Goal: Transaction & Acquisition: Obtain resource

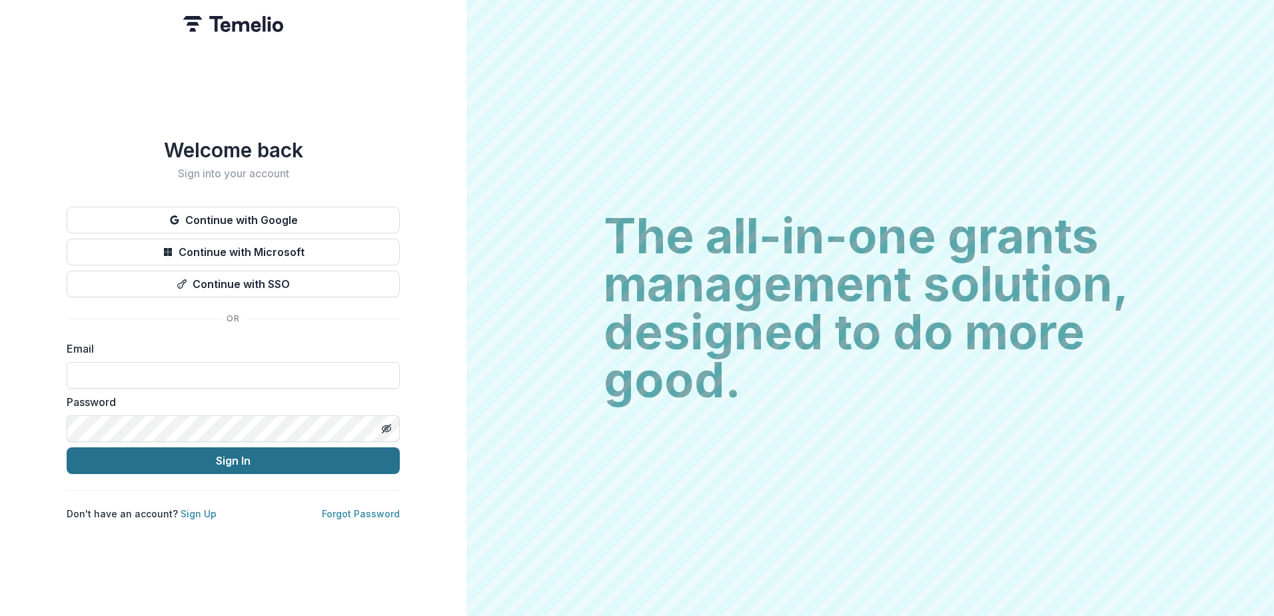
type input "**********"
click at [277, 447] on button "Sign In" at bounding box center [233, 460] width 333 height 27
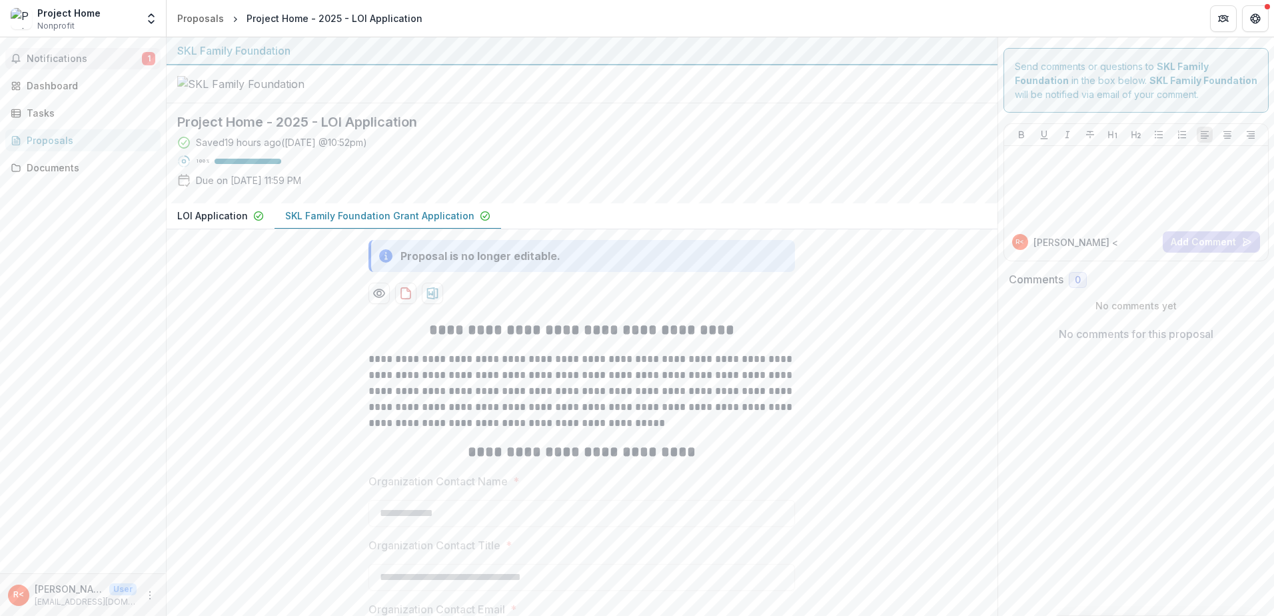
click at [48, 54] on span "Notifications" at bounding box center [84, 58] width 115 height 11
click at [681, 103] on div at bounding box center [582, 84] width 831 height 38
click at [206, 223] on p "LOI Application" at bounding box center [212, 216] width 71 height 14
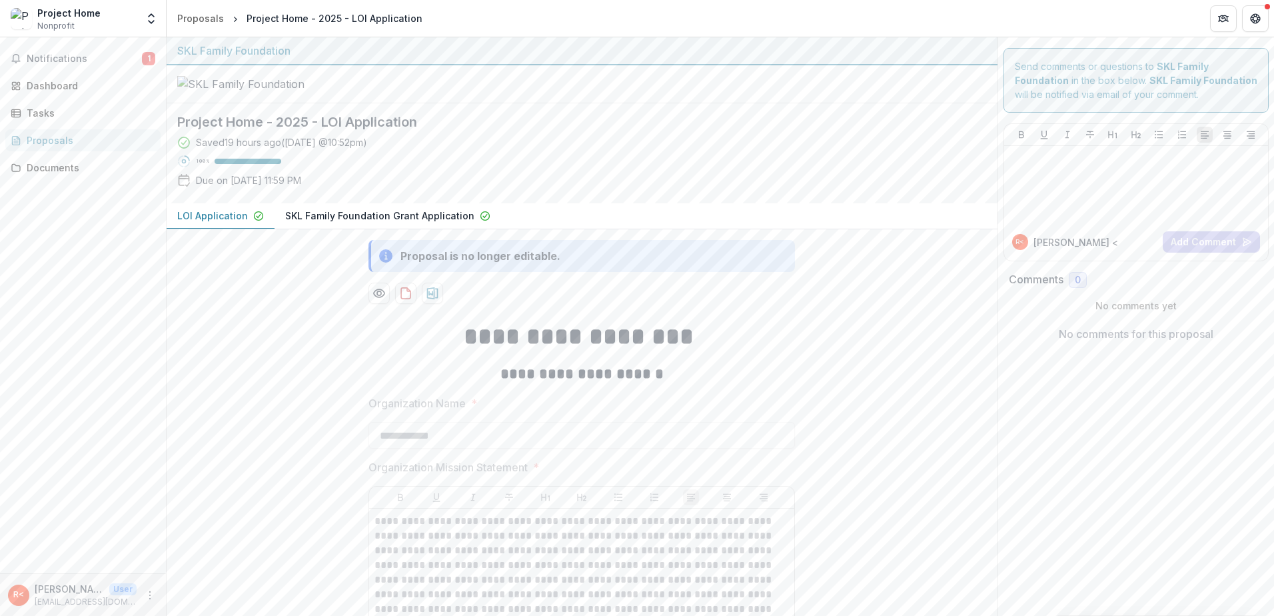
drag, startPoint x: 876, startPoint y: 389, endPoint x: 859, endPoint y: 393, distance: 17.8
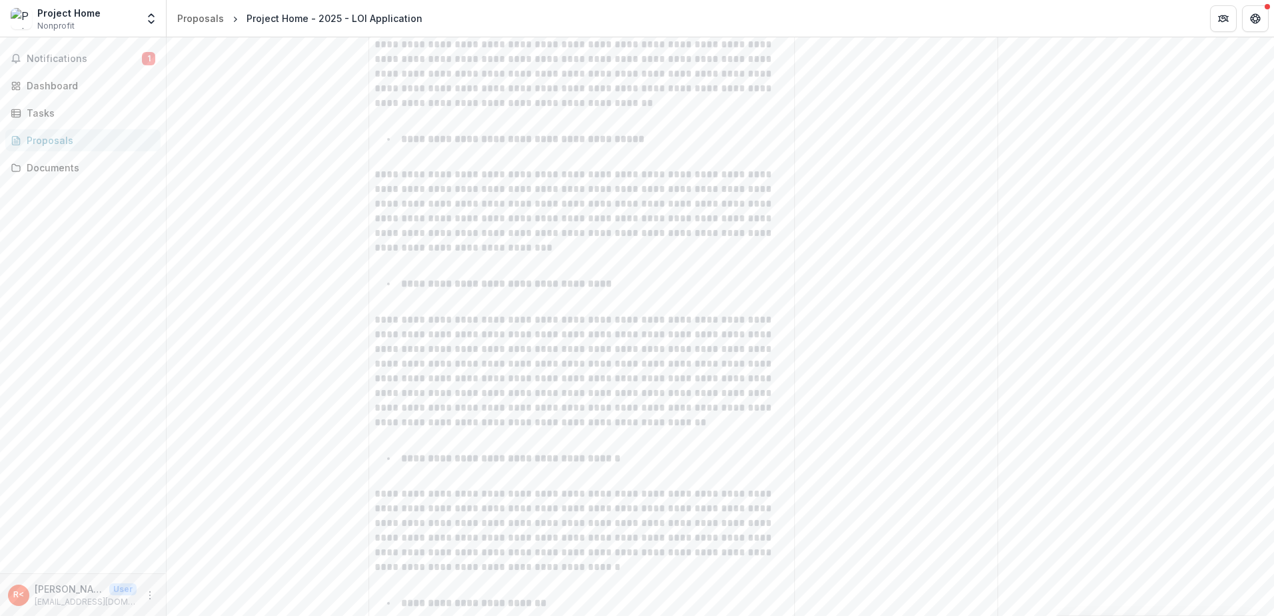
scroll to position [4997, 0]
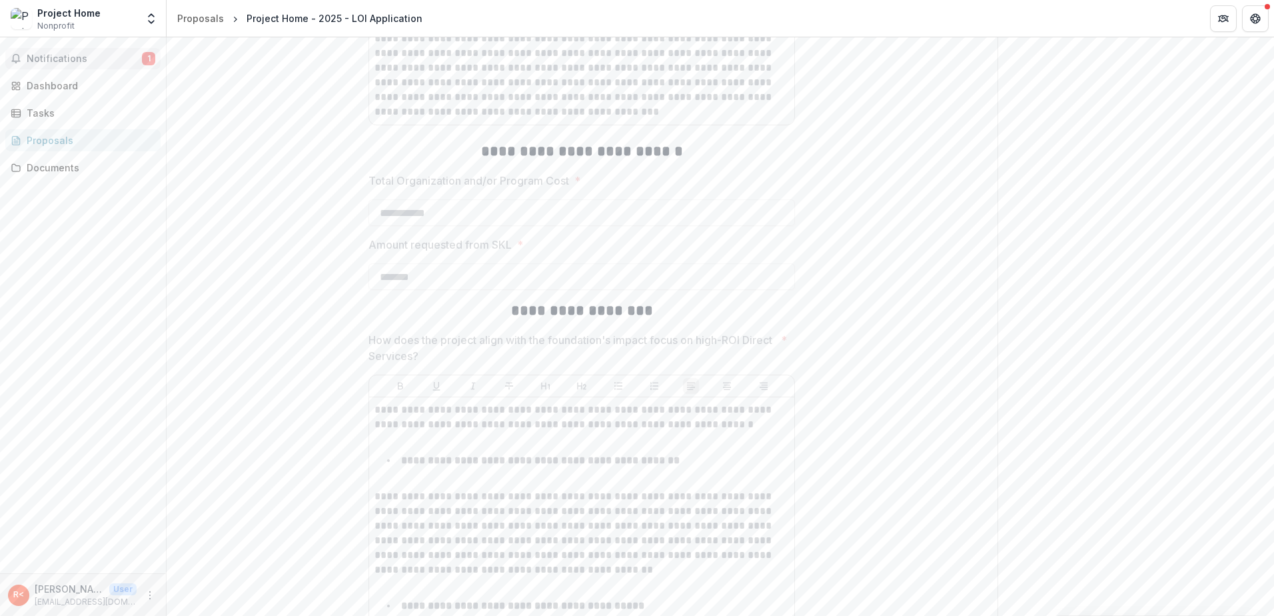
click at [69, 60] on span "Notifications" at bounding box center [84, 58] width 115 height 11
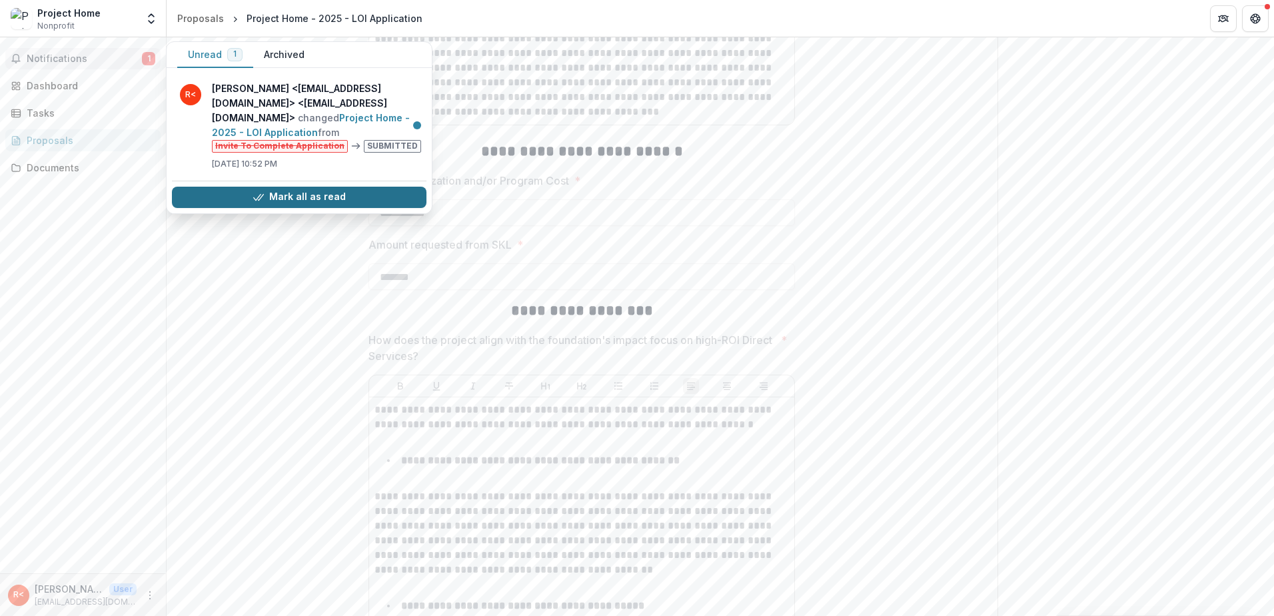
click at [312, 187] on button "Mark all as read" at bounding box center [299, 197] width 255 height 21
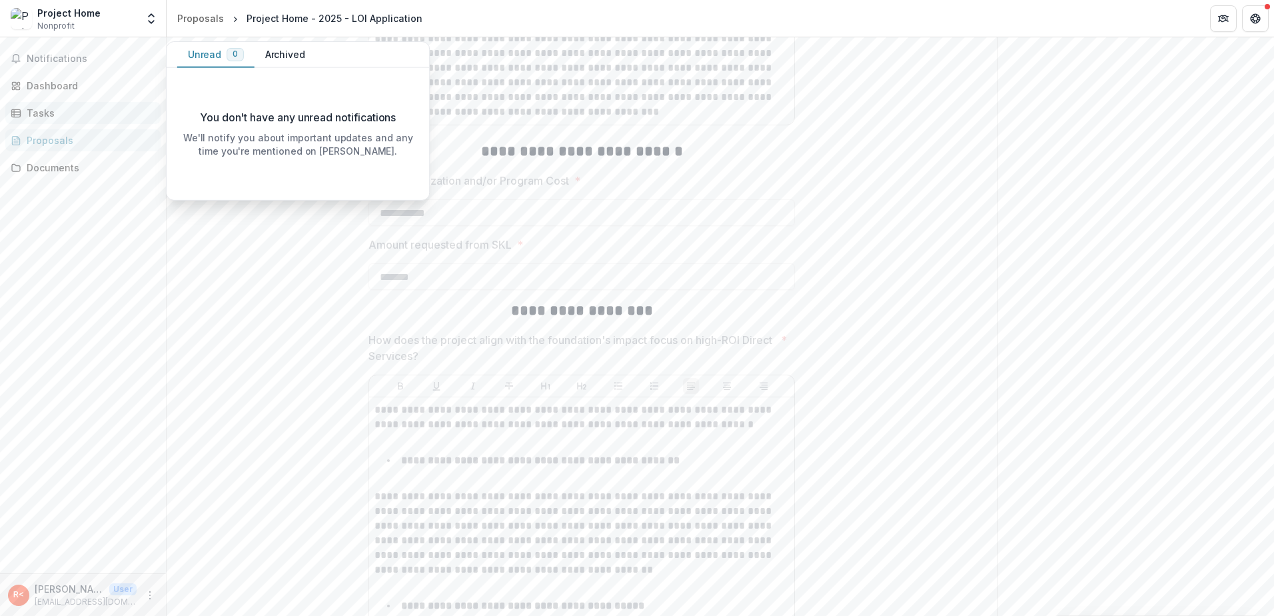
click at [33, 112] on div "Tasks" at bounding box center [88, 113] width 123 height 14
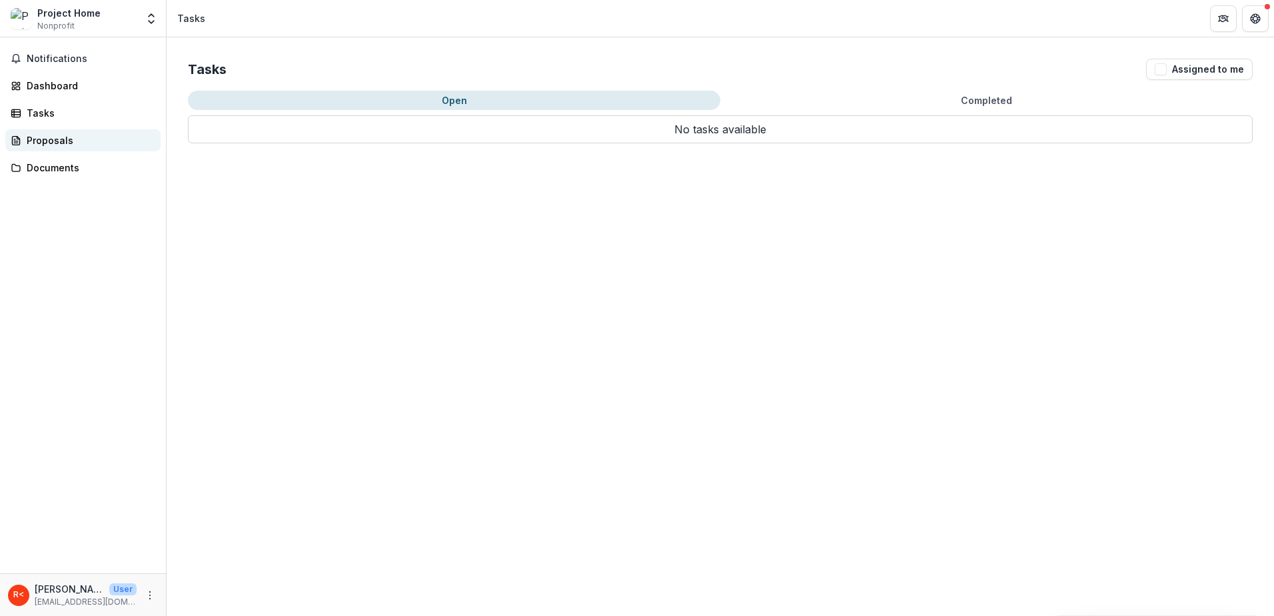
click at [45, 139] on div "Proposals" at bounding box center [88, 140] width 123 height 14
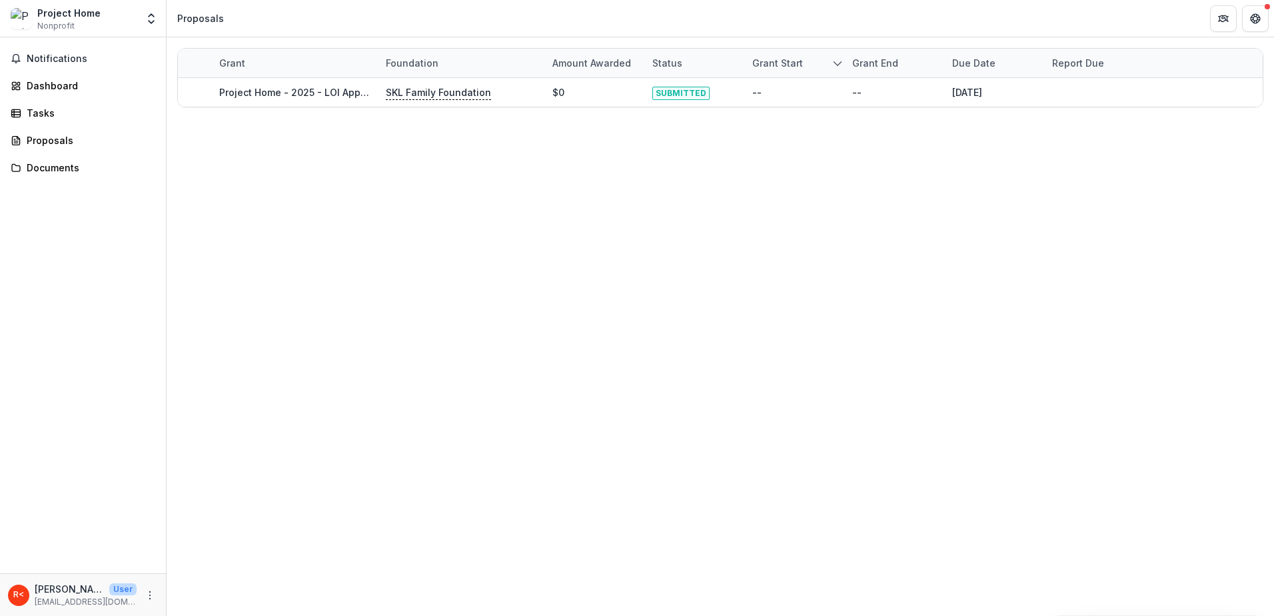
click at [279, 94] on link "Project Home - 2025 - LOI Application" at bounding box center [307, 92] width 176 height 11
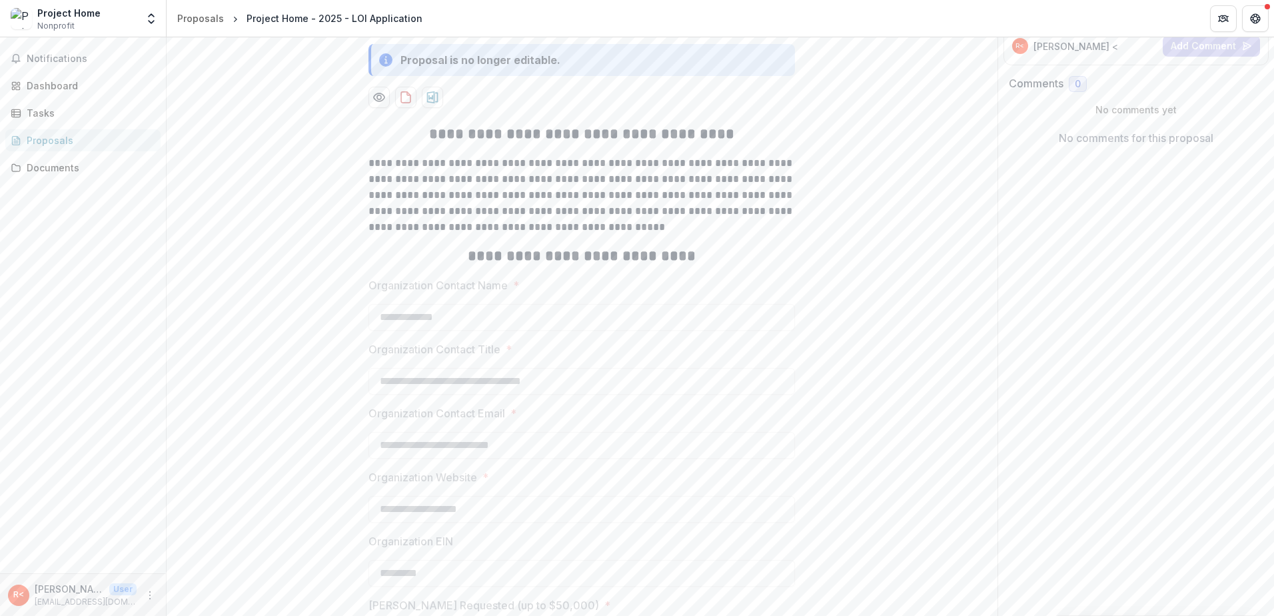
scroll to position [67, 0]
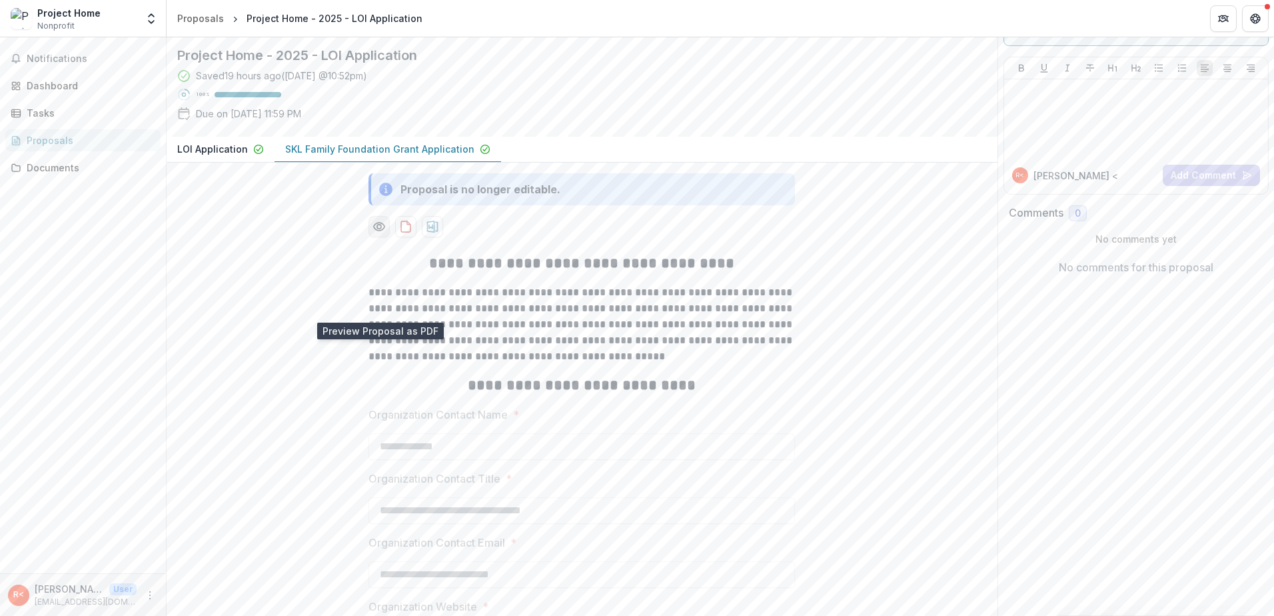
click at [378, 229] on circle "Preview a1f5b461-5cf9-4c64-b32f-59ad08b0d126-1.pdf" at bounding box center [379, 227] width 4 height 4
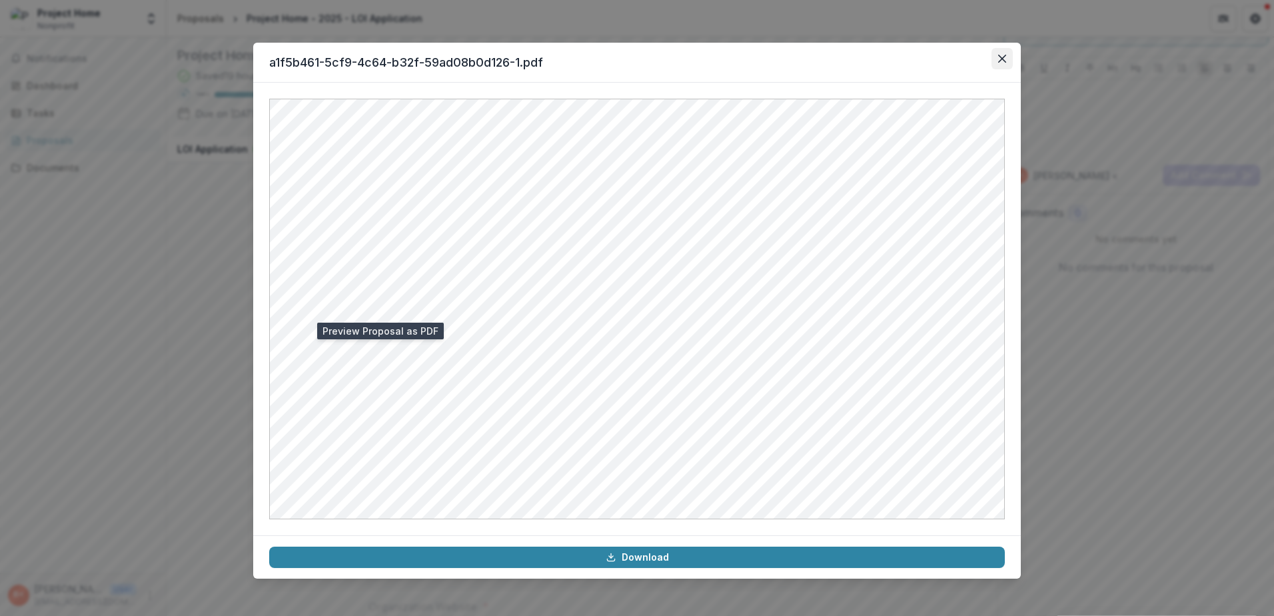
click at [1000, 57] on icon "Close" at bounding box center [1002, 59] width 8 height 8
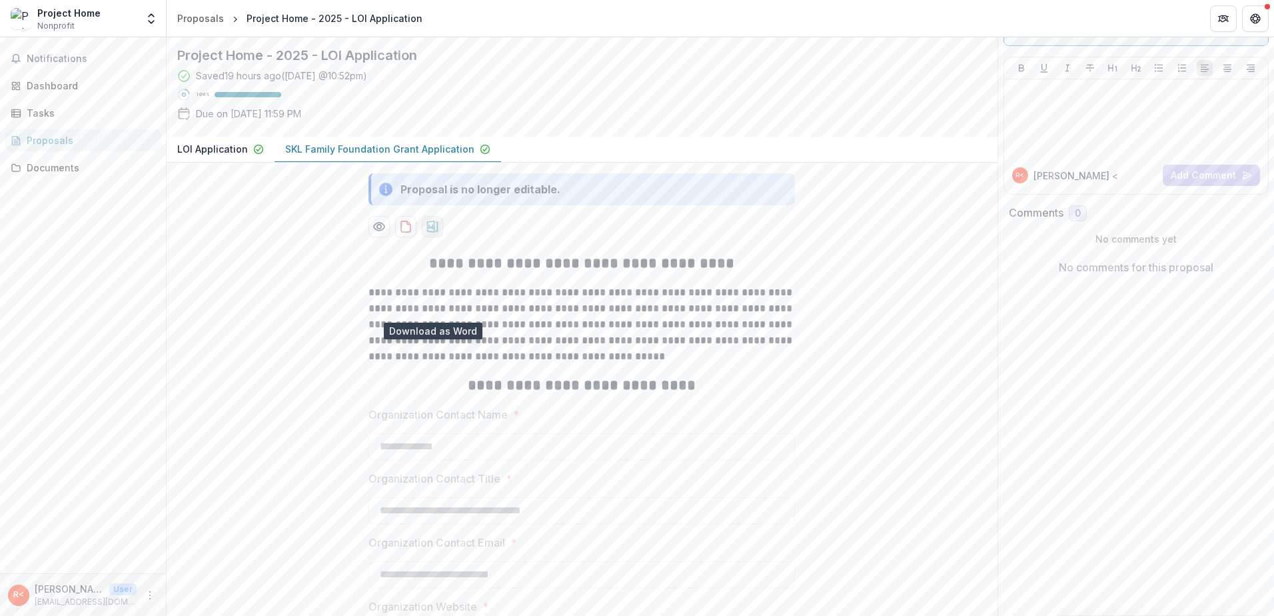
click at [427, 233] on icon "download-proposal" at bounding box center [432, 226] width 13 height 13
